Goal: Information Seeking & Learning: Check status

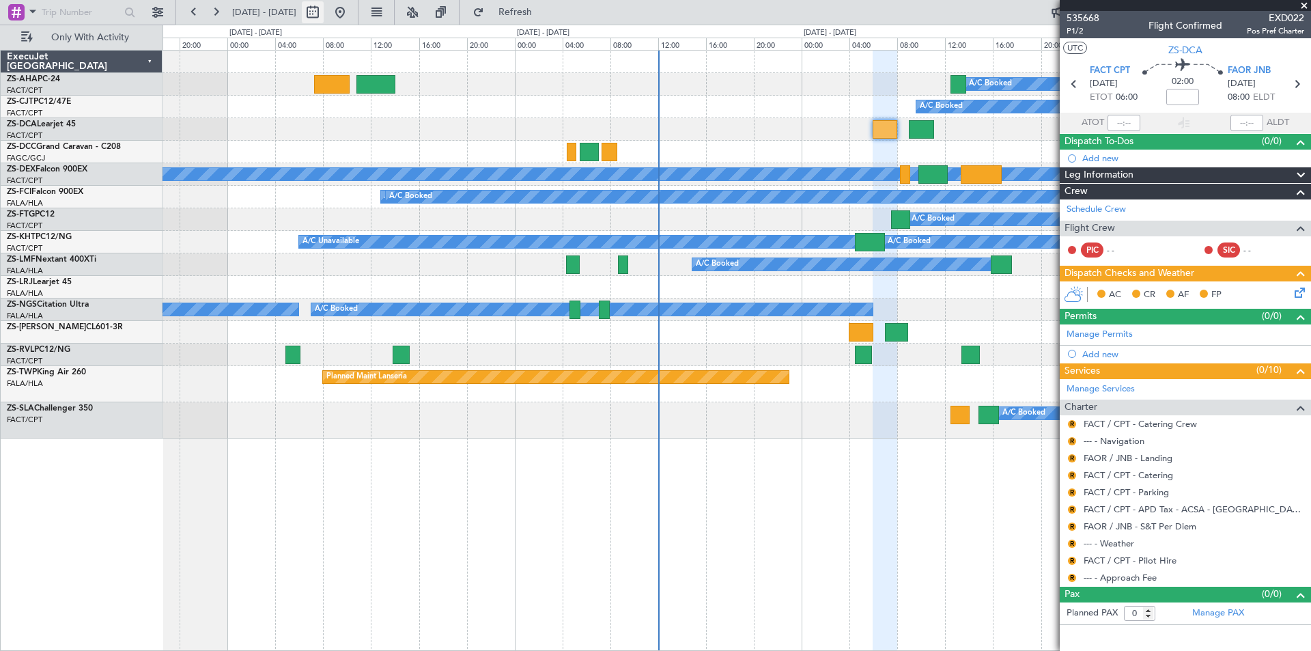
click at [324, 10] on button at bounding box center [313, 12] width 22 height 22
select select "8"
select select "2025"
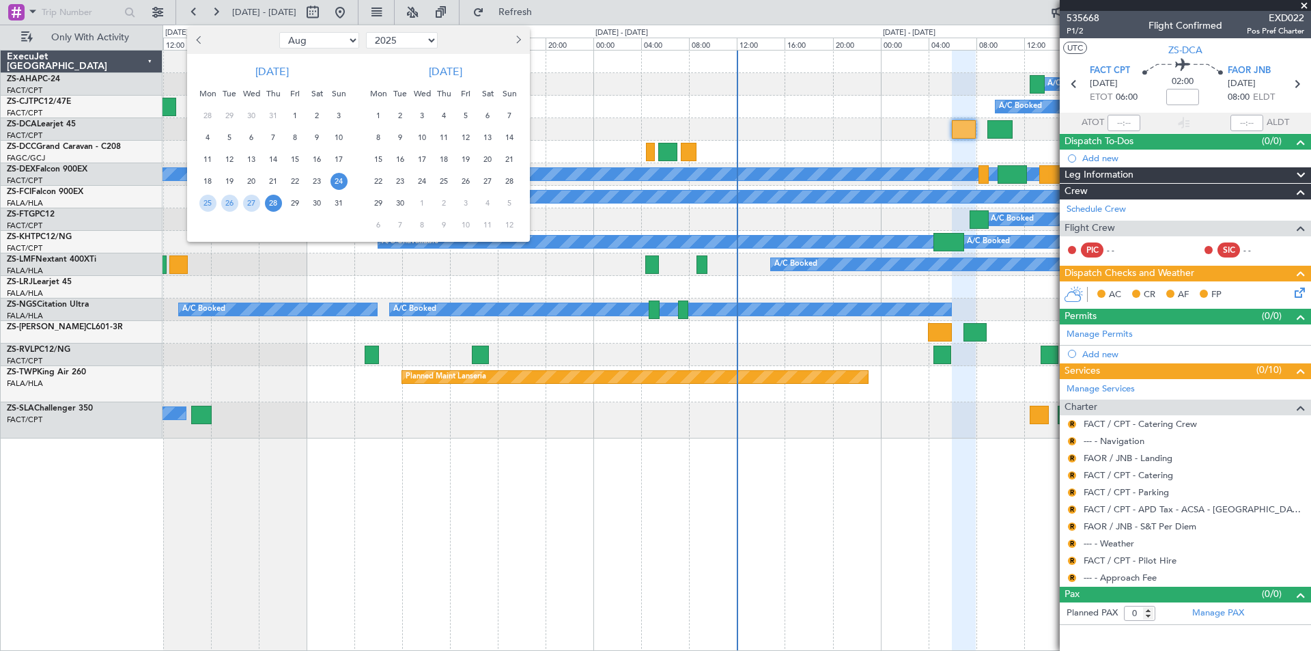
click at [511, 42] on button "Next month" at bounding box center [517, 40] width 15 height 22
select select "11"
click at [150, 14] on div at bounding box center [655, 325] width 1311 height 651
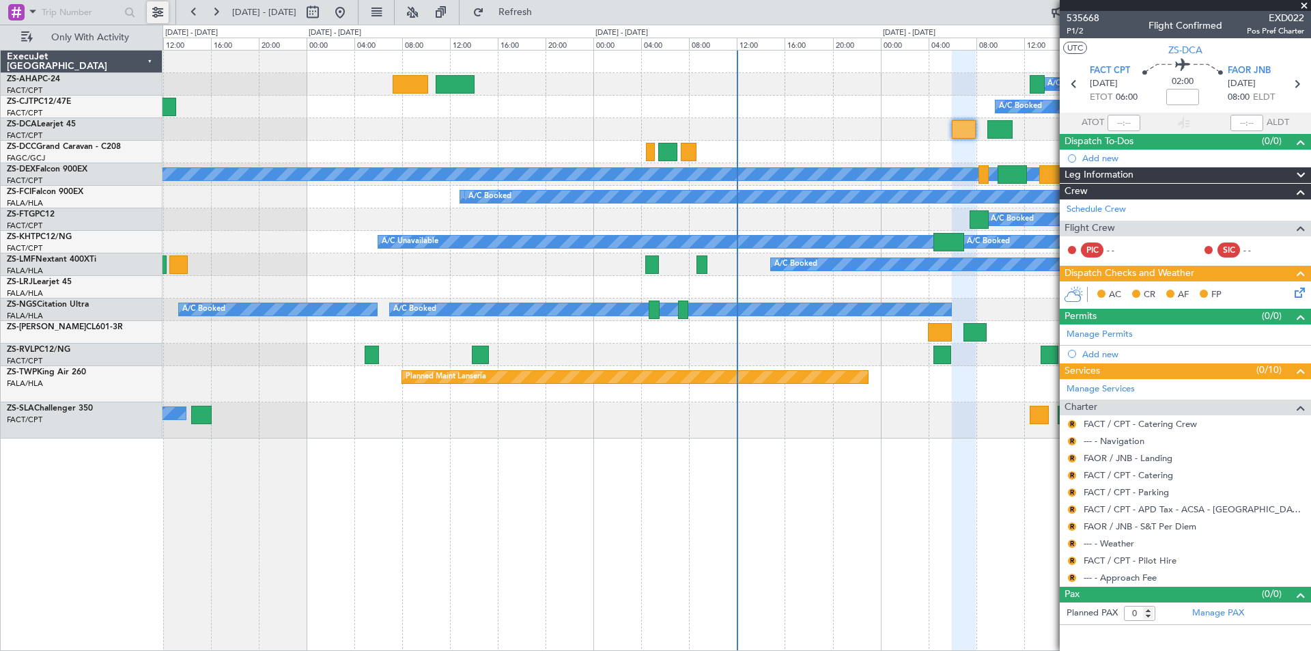
click at [160, 9] on button at bounding box center [158, 12] width 22 height 22
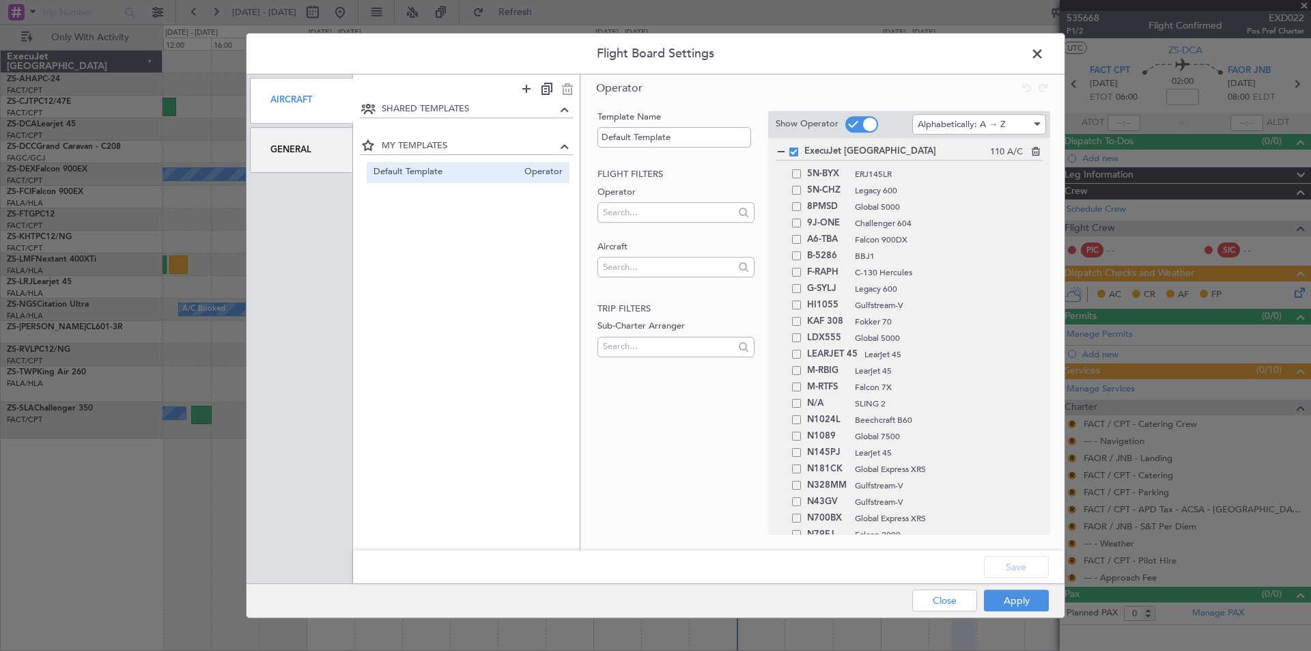
click at [297, 146] on div "General" at bounding box center [301, 150] width 103 height 46
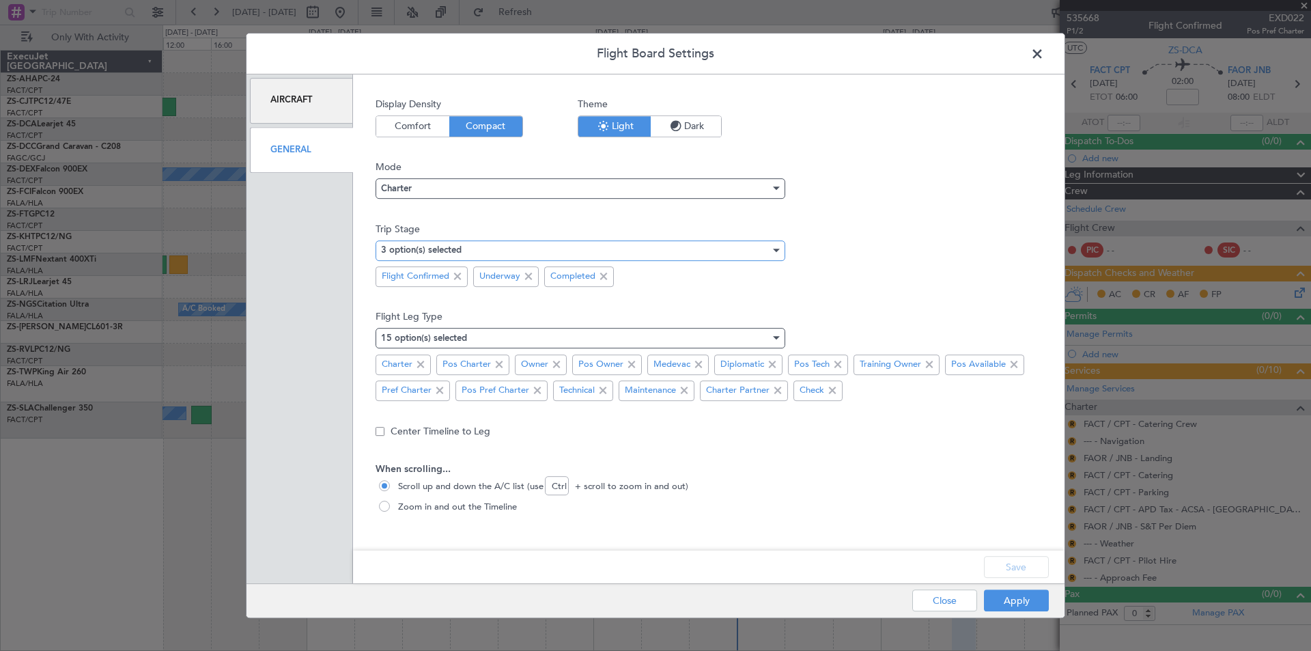
click at [481, 251] on div "3 option(s) selected" at bounding box center [575, 250] width 389 height 20
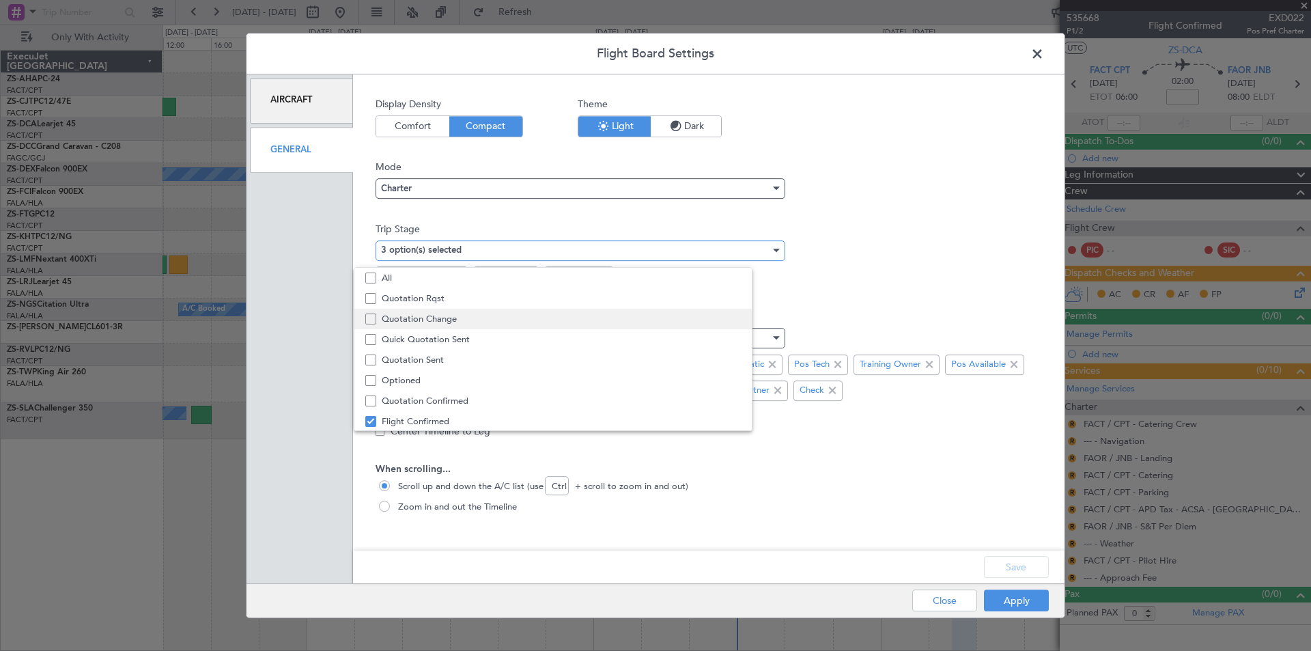
scroll to position [42, 0]
click at [438, 313] on span "Quotation Sent" at bounding box center [583, 317] width 403 height 20
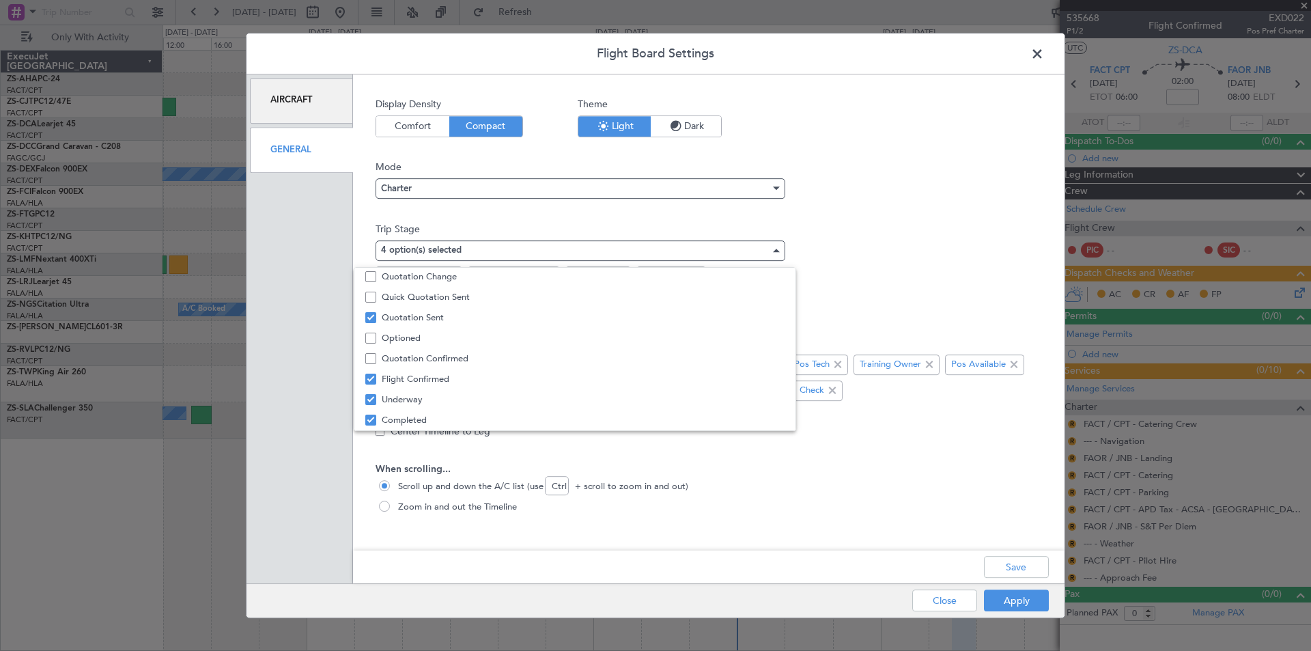
click at [951, 233] on div at bounding box center [655, 325] width 1311 height 651
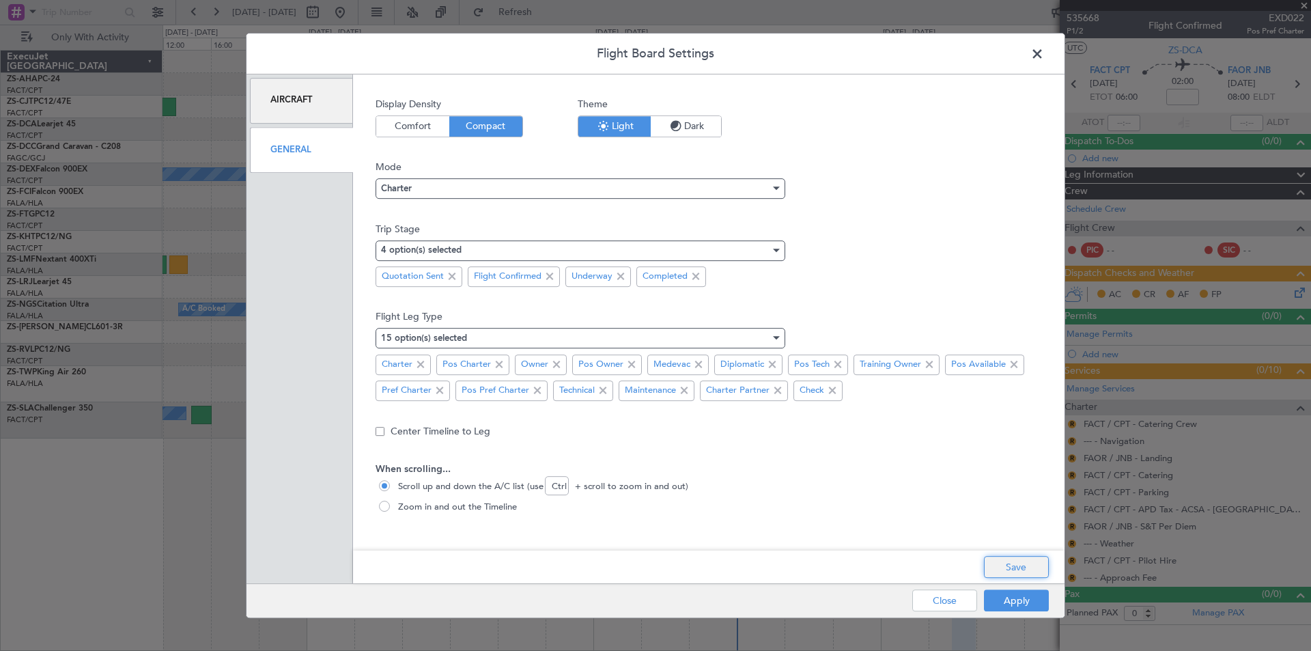
click at [1021, 567] on button "Save" at bounding box center [1016, 567] width 65 height 22
click at [1021, 601] on button "Apply" at bounding box center [1016, 600] width 65 height 22
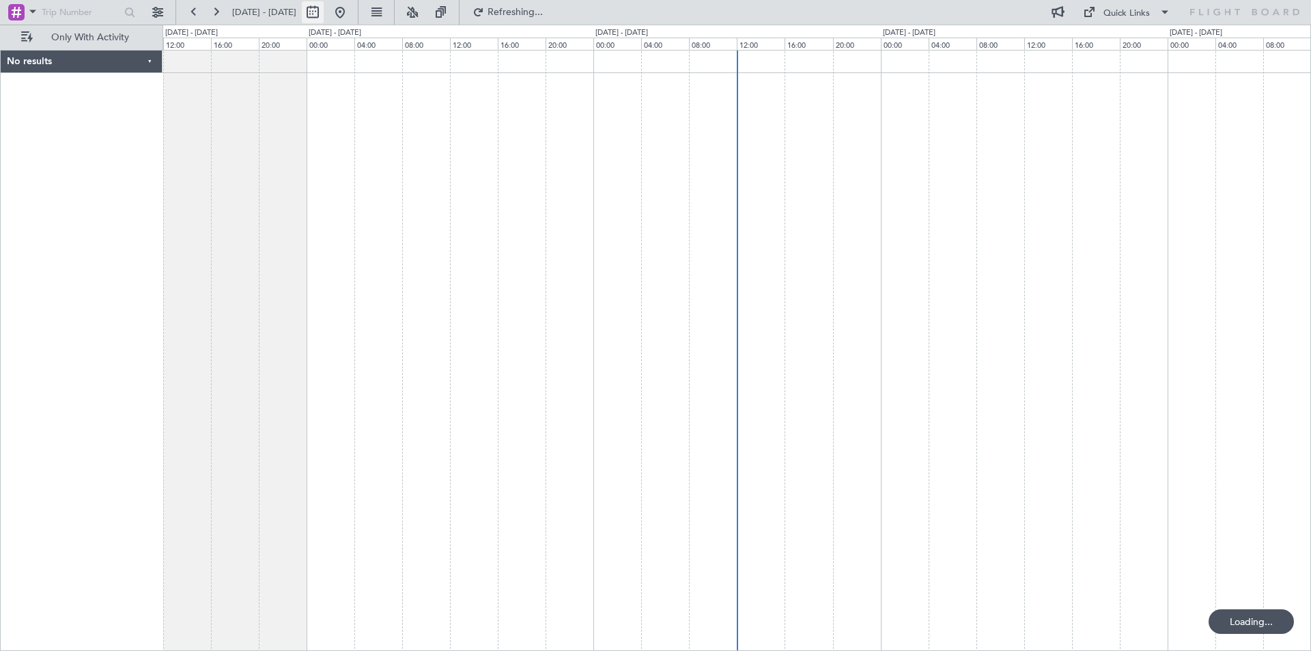
click at [324, 14] on button at bounding box center [313, 12] width 22 height 22
select select "11"
select select "2025"
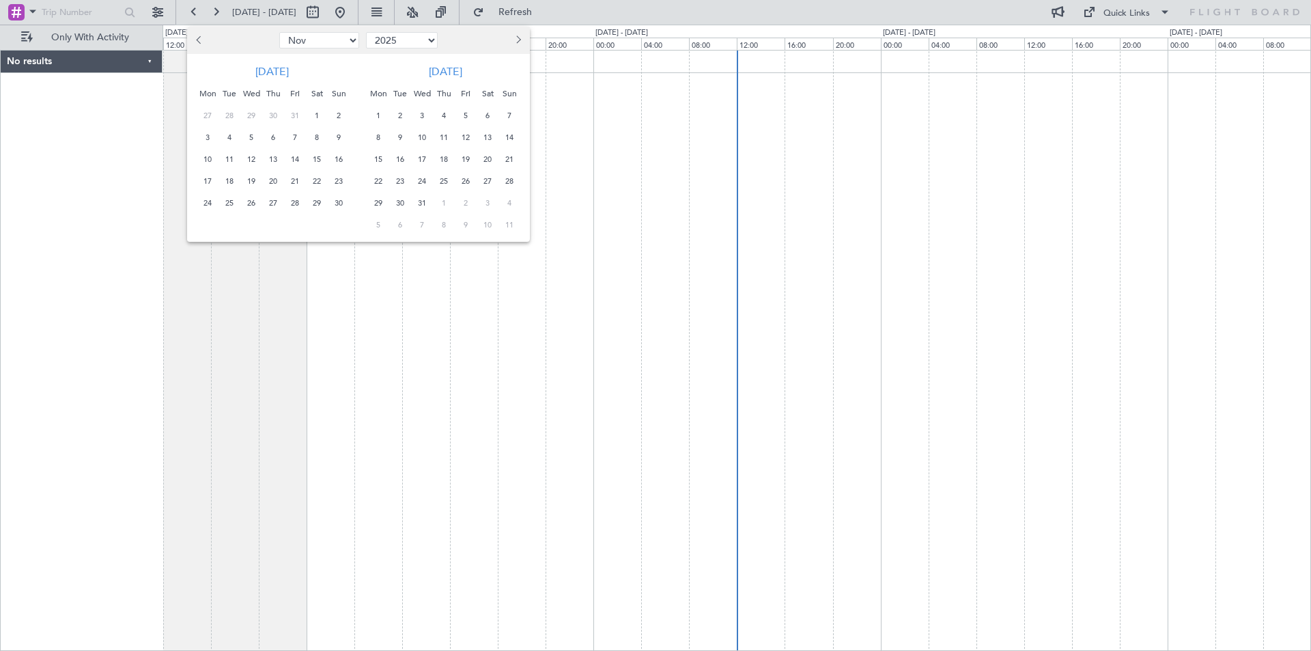
click at [516, 33] on button "Next month" at bounding box center [517, 40] width 15 height 22
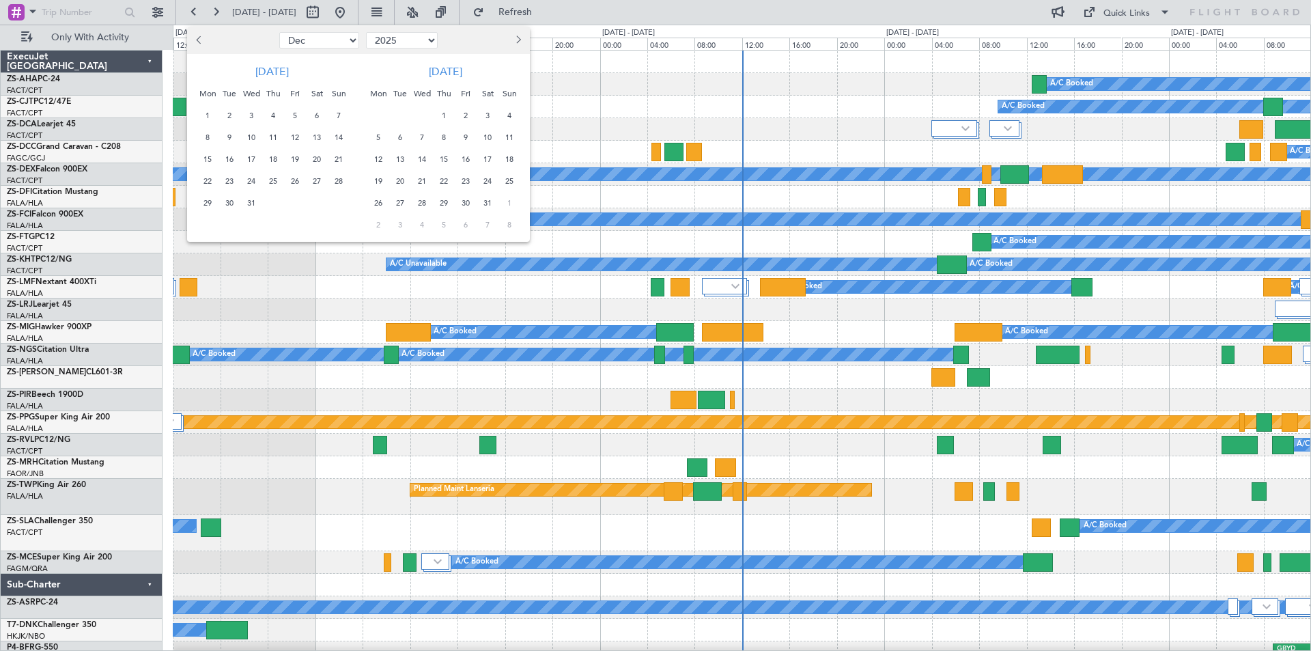
click at [516, 33] on button "Next month" at bounding box center [517, 40] width 15 height 22
select select "1"
select select "2026"
click at [423, 136] on span "4" at bounding box center [422, 137] width 17 height 17
click at [513, 137] on span "8" at bounding box center [509, 137] width 17 height 17
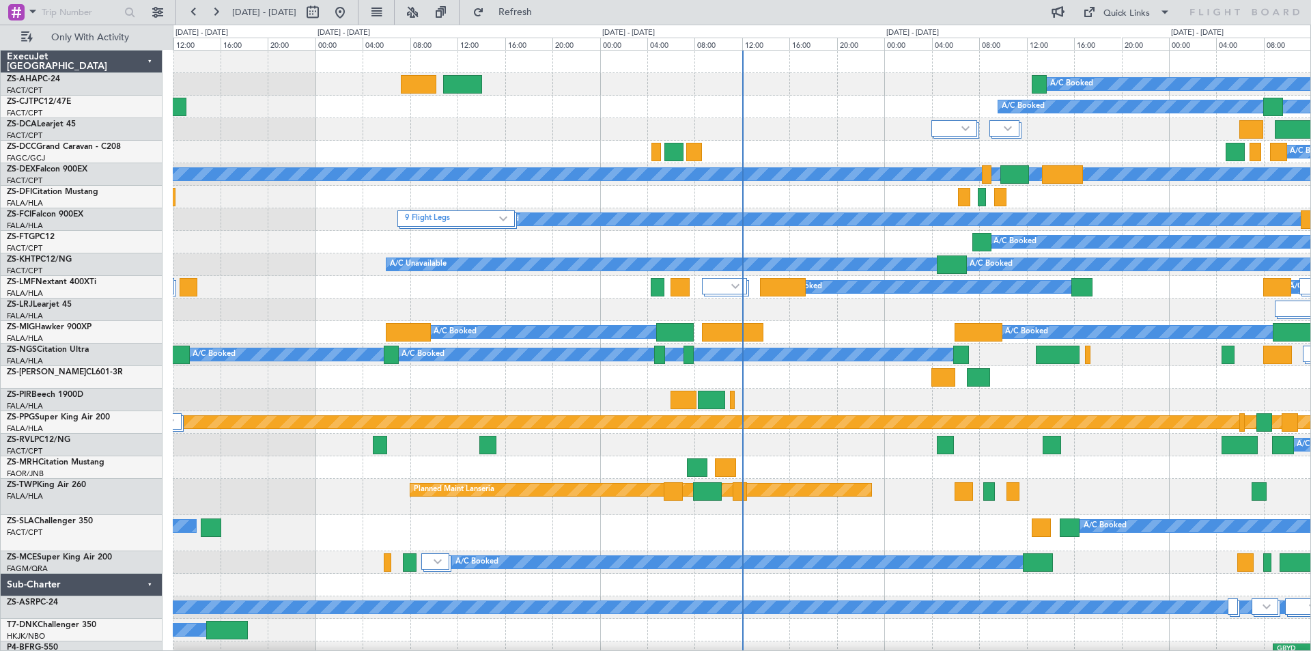
select select "2"
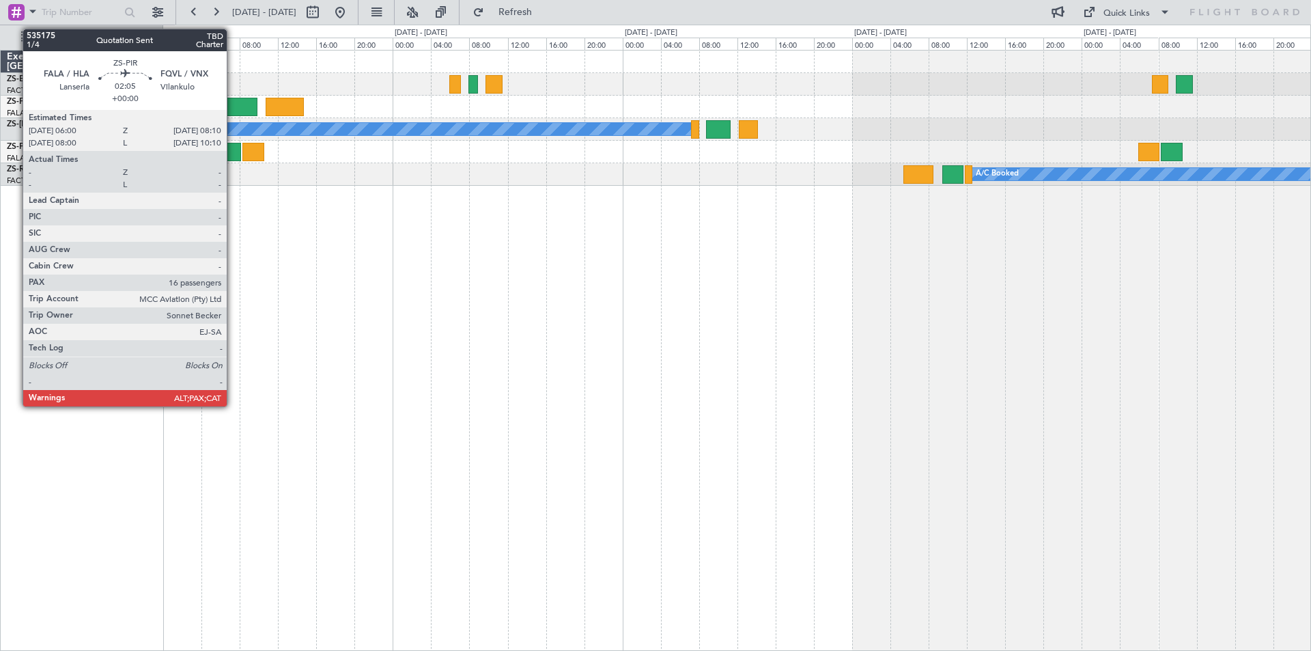
click at [233, 152] on div at bounding box center [230, 152] width 21 height 18
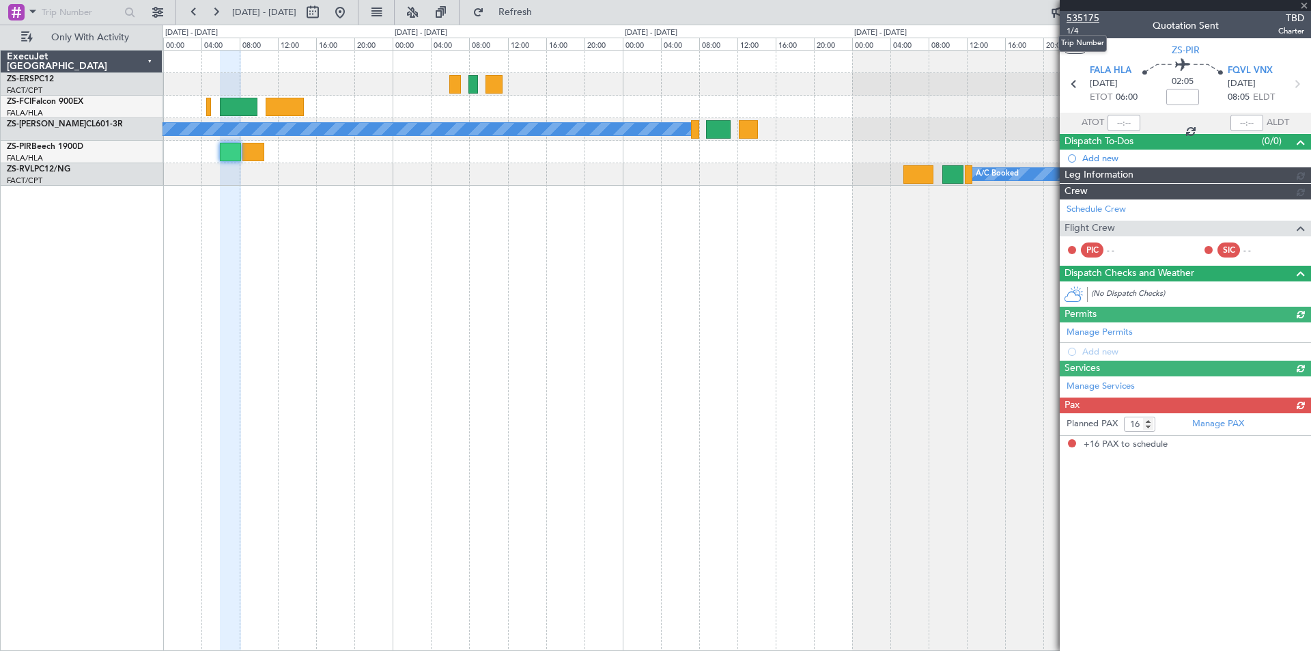
click at [1085, 14] on span "535175" at bounding box center [1082, 18] width 33 height 14
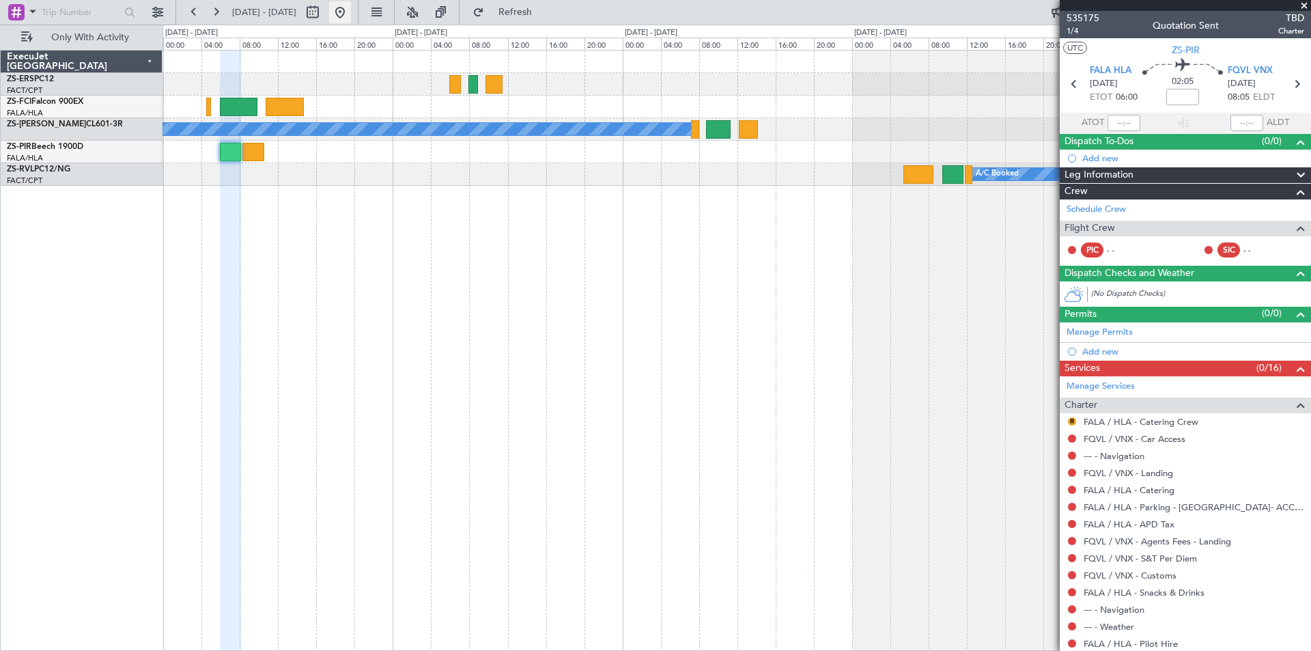
click at [351, 16] on button at bounding box center [340, 12] width 22 height 22
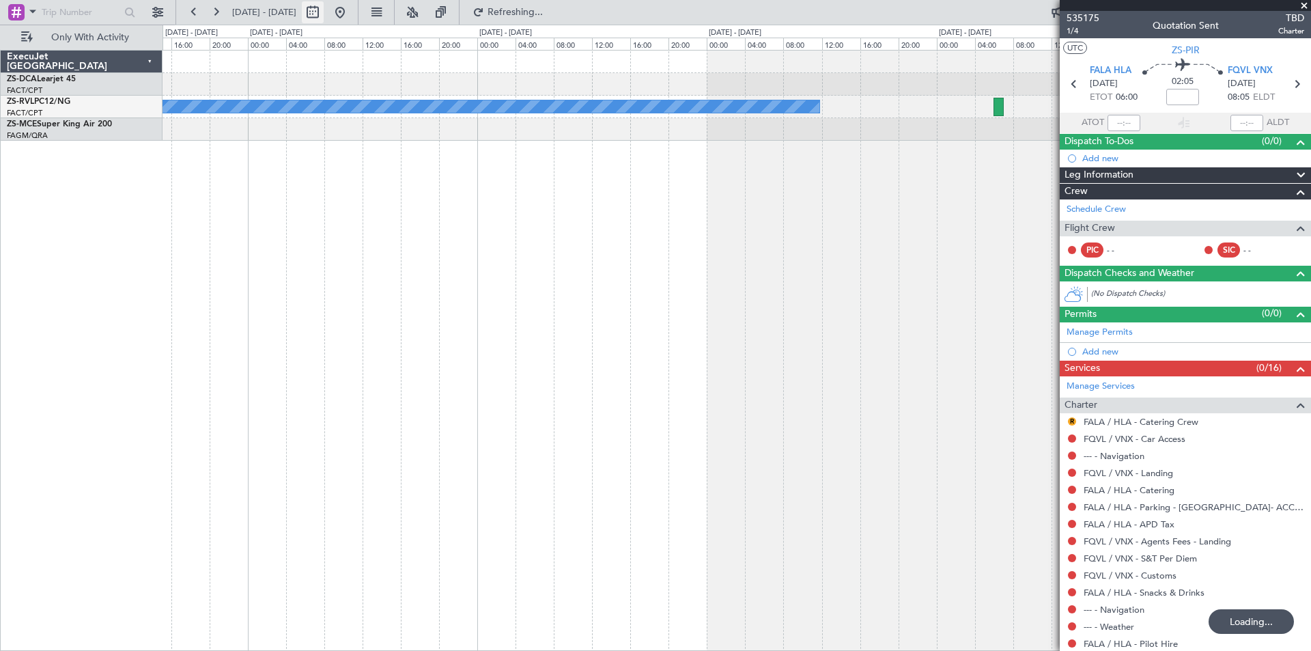
click at [324, 12] on button at bounding box center [313, 12] width 22 height 22
select select "8"
select select "2025"
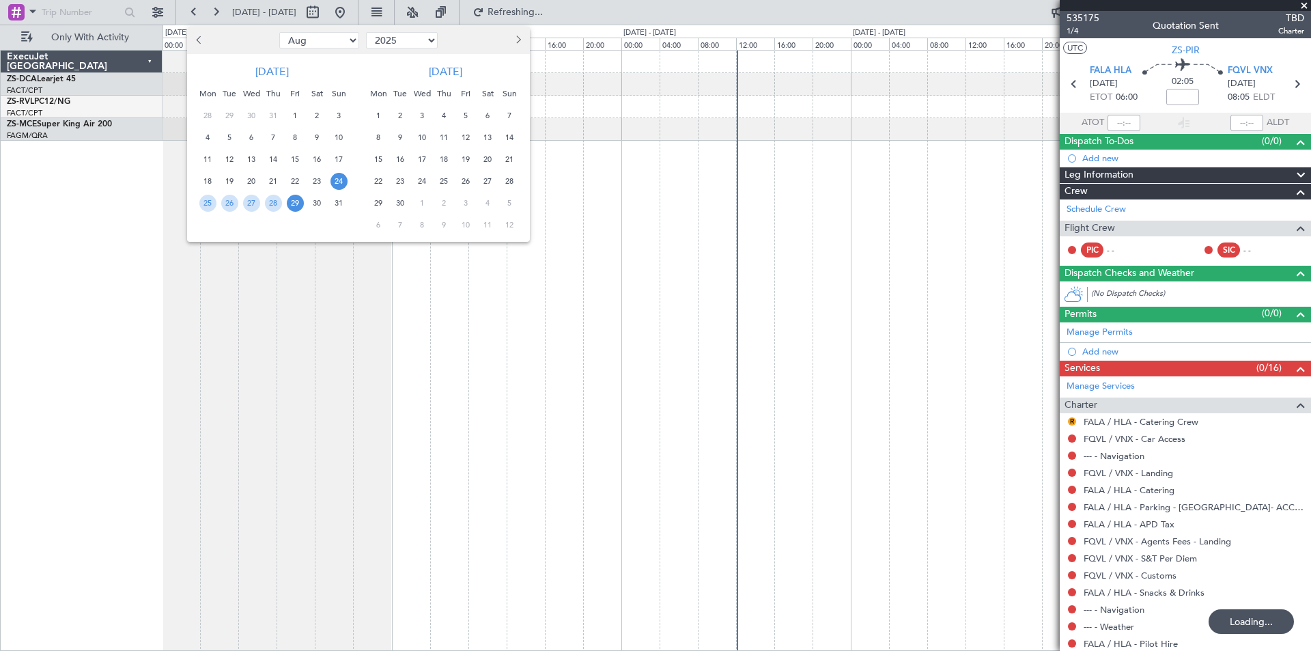
click at [153, 5] on div at bounding box center [655, 325] width 1311 height 651
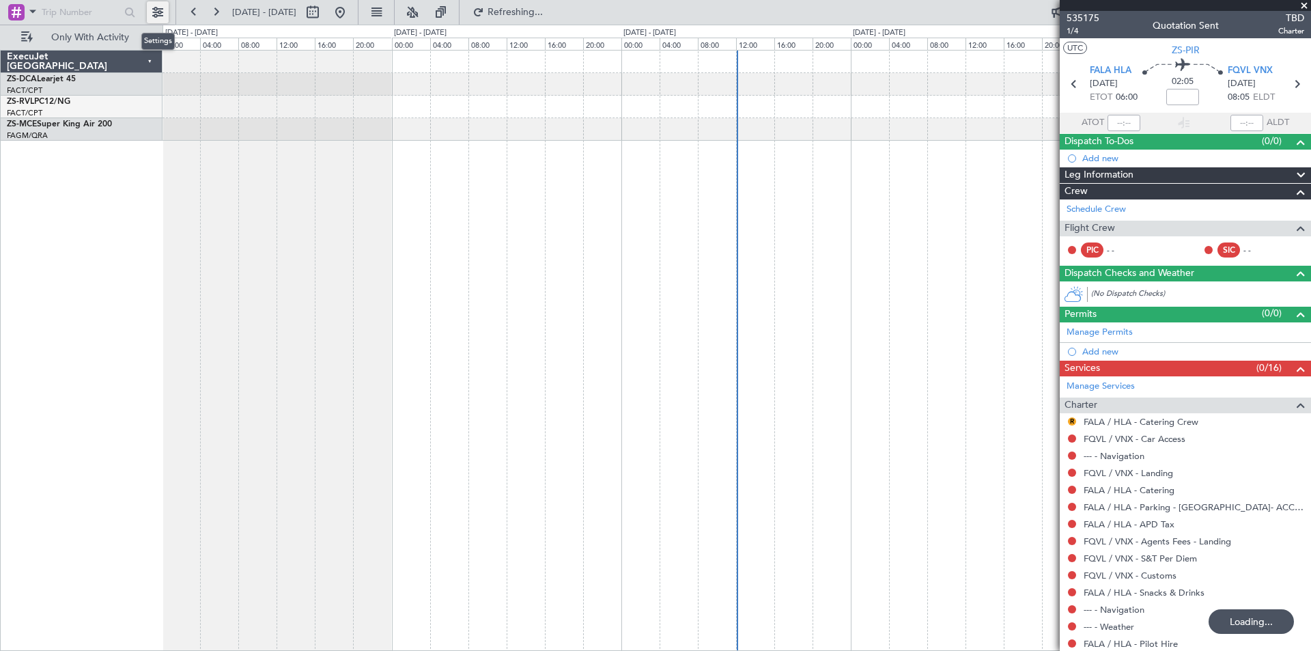
click at [155, 9] on button at bounding box center [158, 12] width 22 height 22
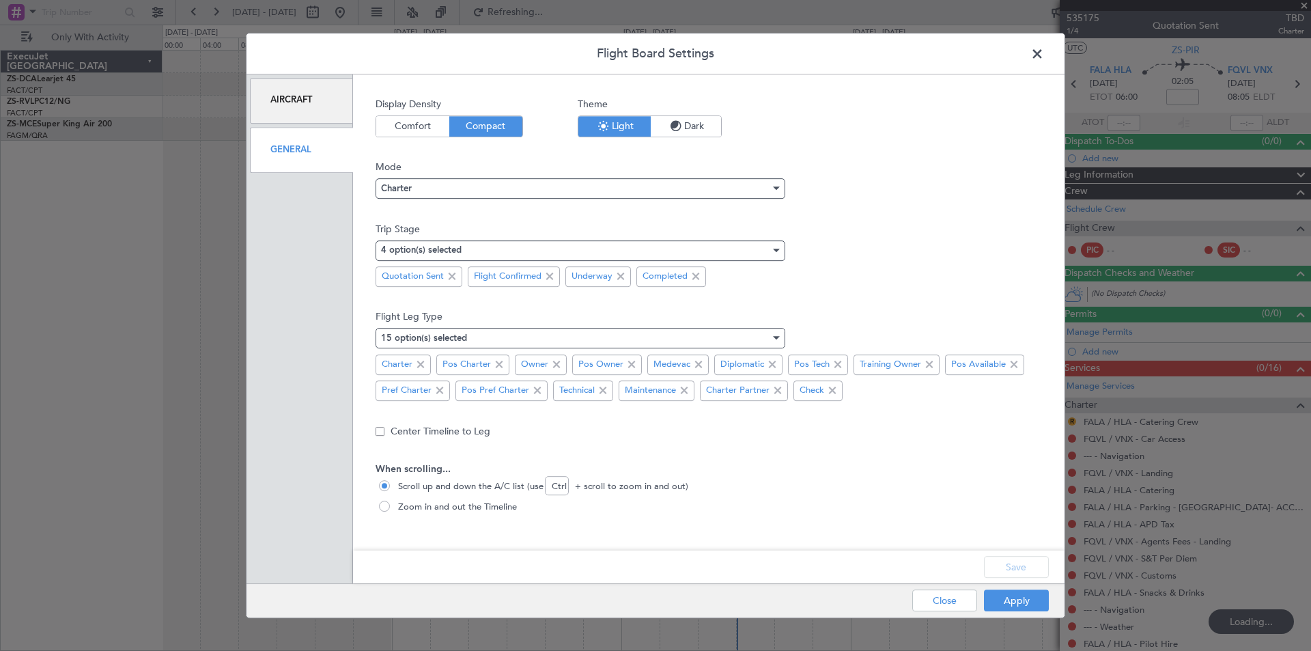
drag, startPoint x: 280, startPoint y: 154, endPoint x: 466, endPoint y: 270, distance: 219.6
click at [281, 154] on div "General" at bounding box center [301, 150] width 103 height 46
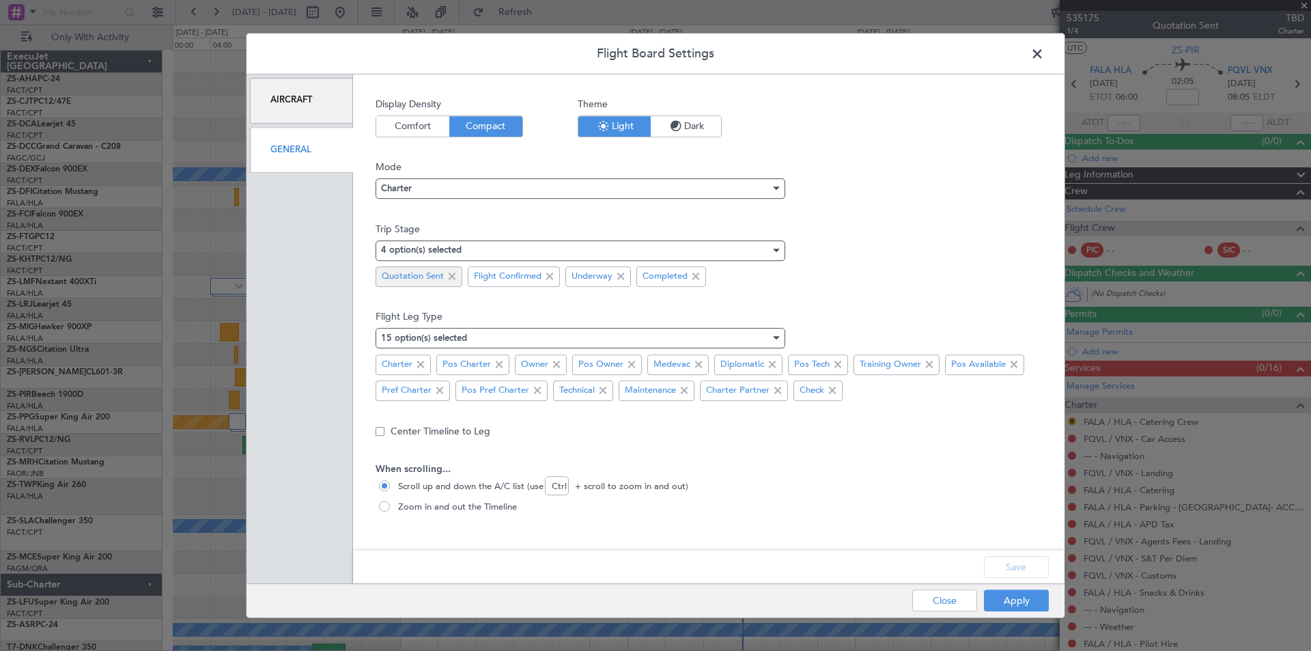
click at [450, 274] on span at bounding box center [452, 276] width 16 height 16
drag, startPoint x: 1036, startPoint y: 563, endPoint x: 1036, endPoint y: 581, distance: 17.8
click at [1036, 563] on button "Save" at bounding box center [1016, 567] width 65 height 22
click at [1025, 604] on button "Apply" at bounding box center [1016, 600] width 65 height 22
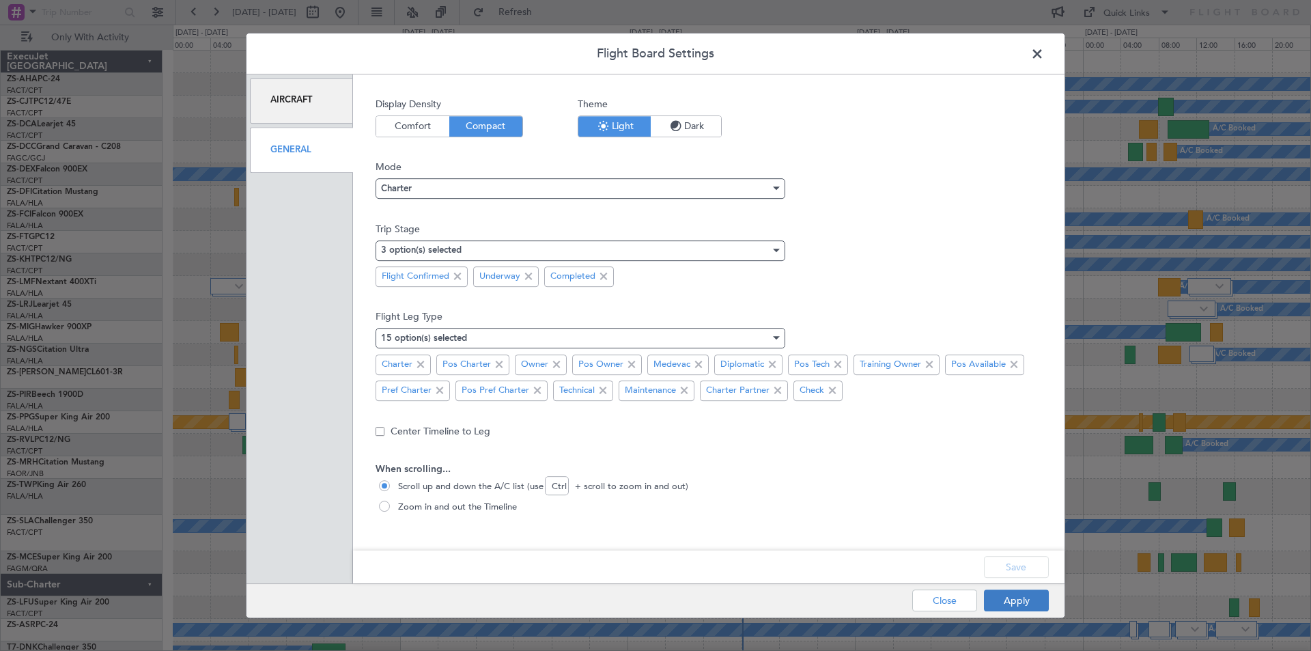
type input "0"
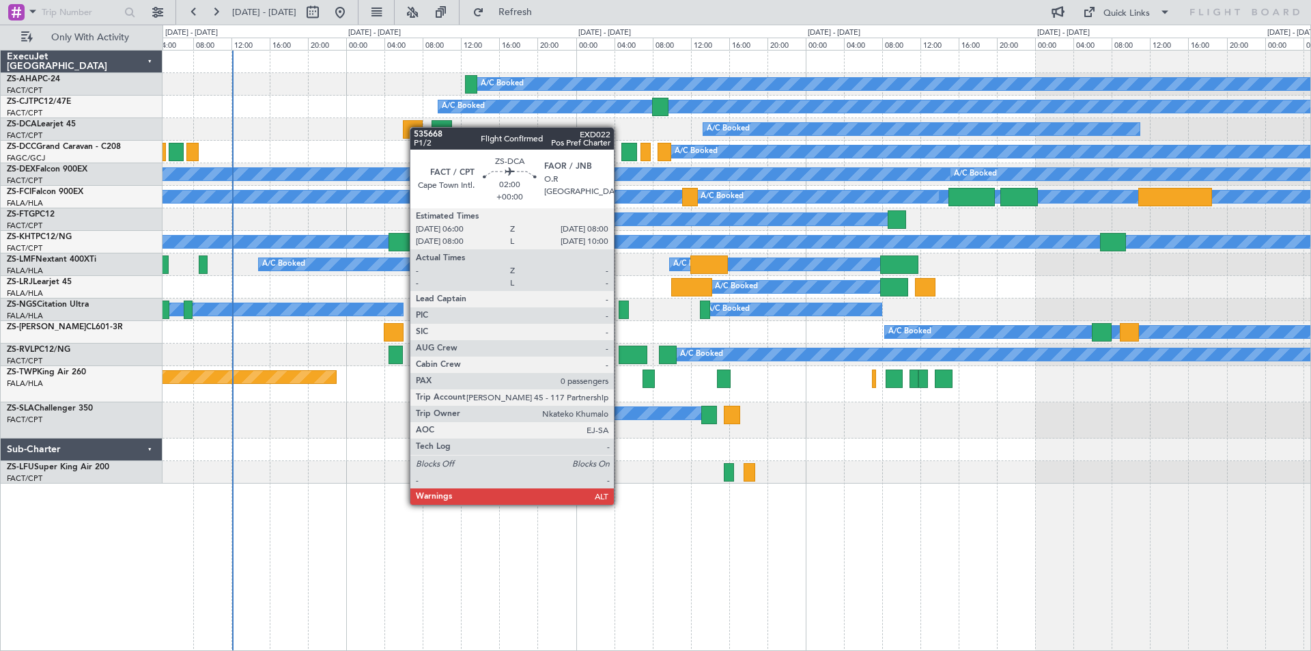
click at [414, 127] on div "A/C Booked A/C Booked A/C Booked A/C Booked A/C Booked A/C Booked A/C Booked A/…" at bounding box center [736, 267] width 1148 height 433
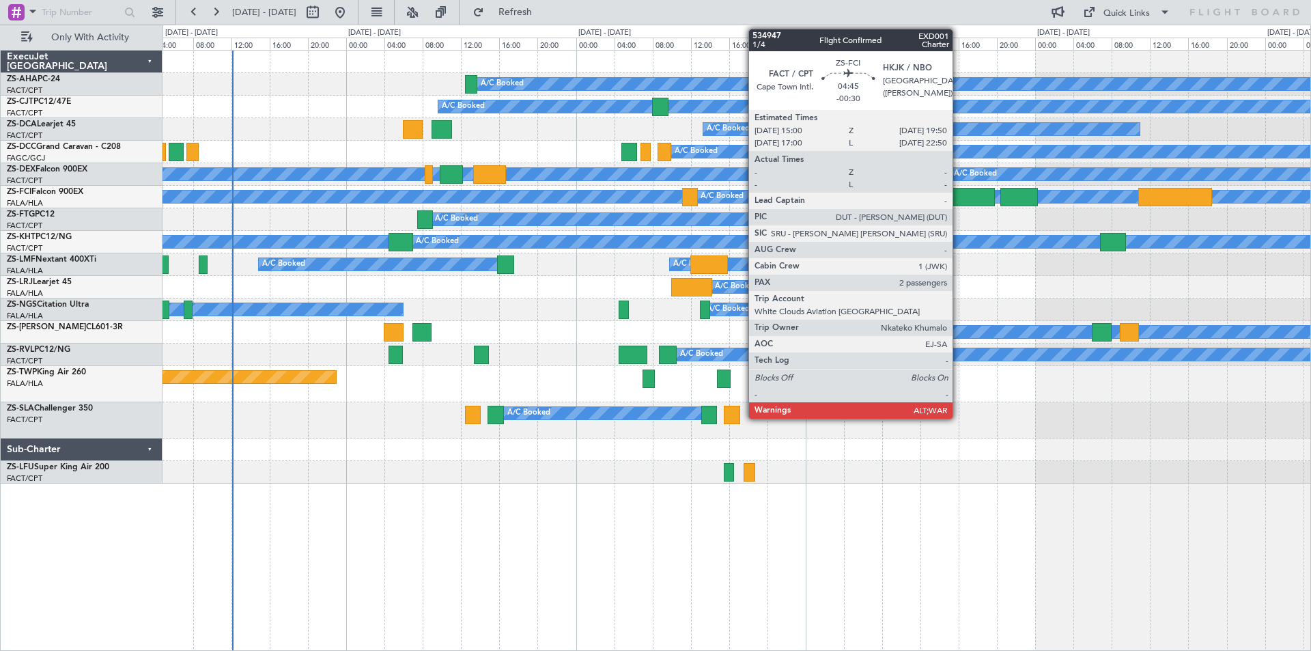
click at [959, 196] on div at bounding box center [971, 197] width 46 height 18
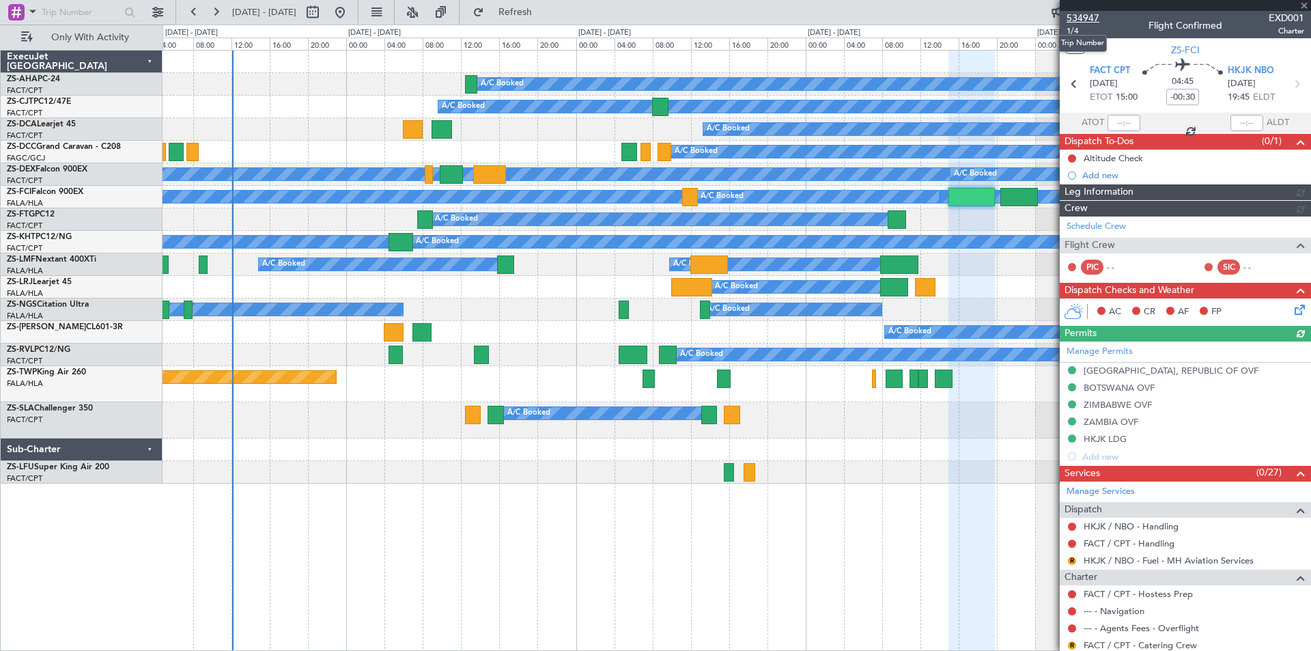
click at [1083, 15] on span "534947" at bounding box center [1082, 18] width 33 height 14
